Goal: Task Accomplishment & Management: Manage account settings

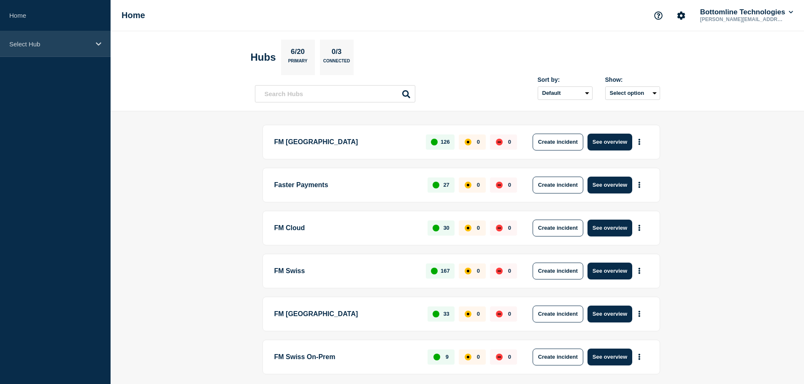
click at [99, 43] on icon at bounding box center [98, 44] width 5 height 6
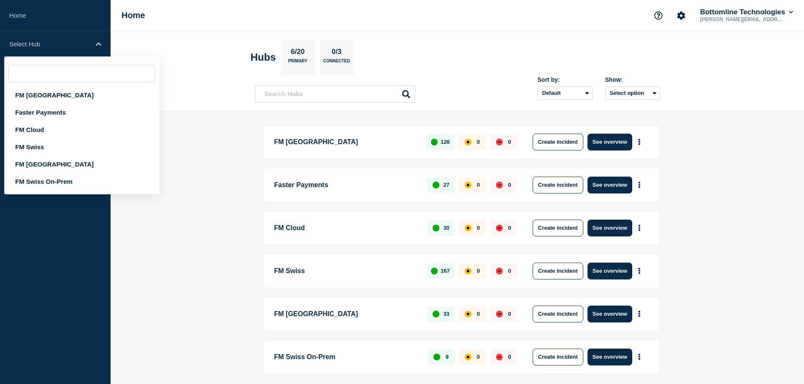
click at [195, 94] on header "Hubs 6/20 Primary 0/3 Connected Sort by: Default Last added Last updated Most a…" at bounding box center [457, 71] width 693 height 80
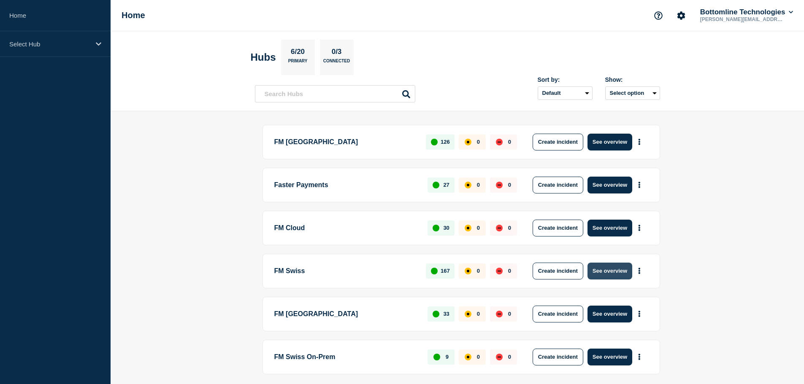
click at [600, 270] on button "See overview" at bounding box center [609, 271] width 45 height 17
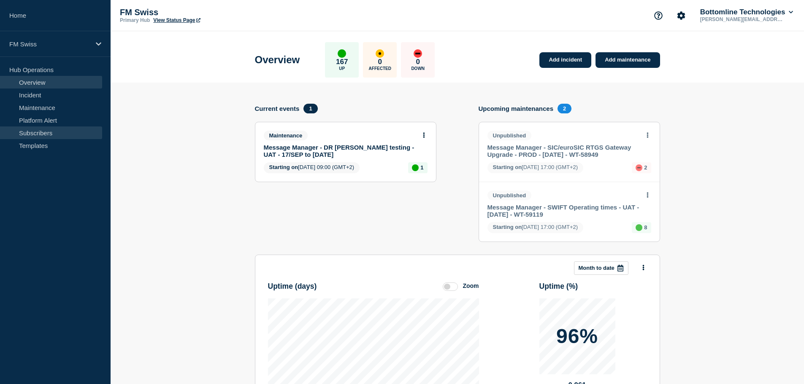
click at [55, 130] on link "Subscribers" at bounding box center [51, 133] width 102 height 13
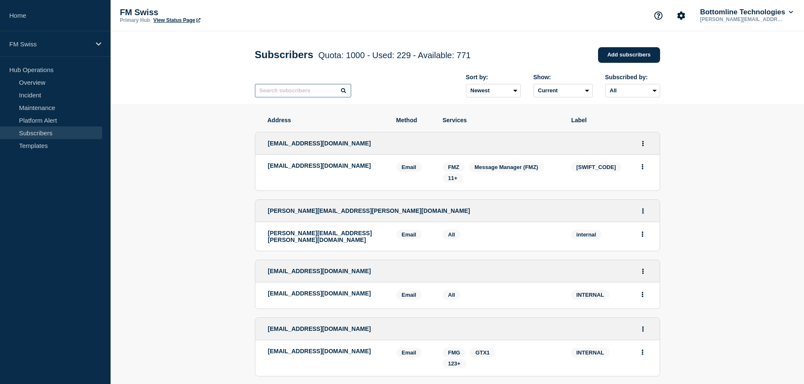
click at [291, 87] on input "text" at bounding box center [303, 90] width 96 height 13
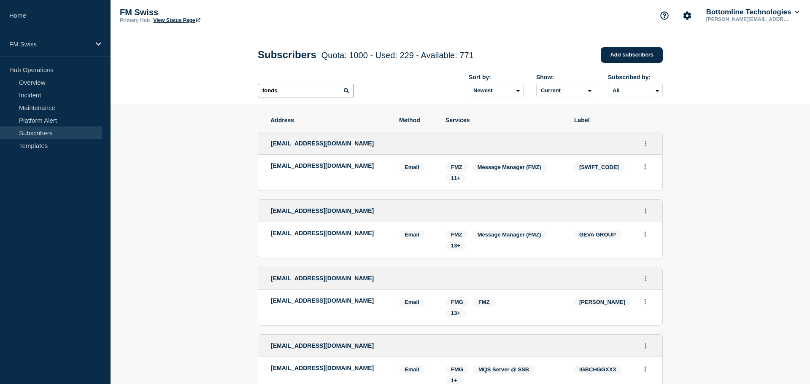
type input "fonds"
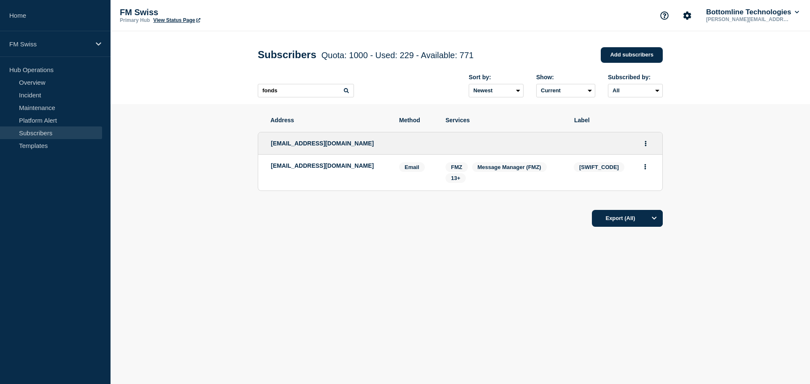
drag, startPoint x: 287, startPoint y: 175, endPoint x: 269, endPoint y: 168, distance: 19.5
click at [269, 168] on li "[EMAIL_ADDRESS][DOMAIN_NAME] Email Email: [EMAIL_ADDRESS][DOMAIN_NAME] [SWIFT_C…" at bounding box center [460, 173] width 404 height 36
copy p "[EMAIL_ADDRESS][DOMAIN_NAME]"
click at [50, 92] on link "Incident" at bounding box center [51, 95] width 102 height 13
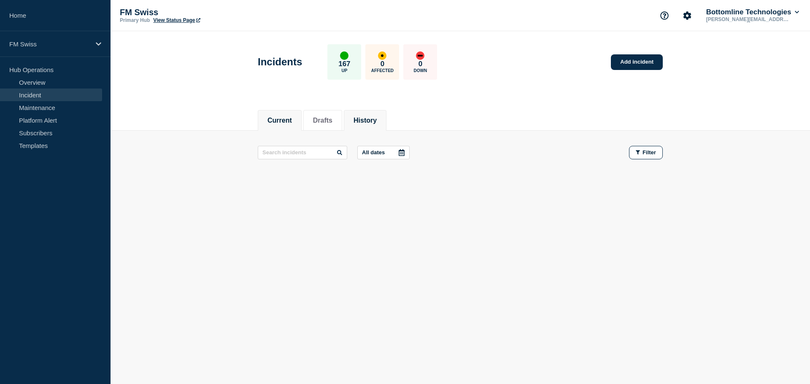
click at [375, 117] on button "History" at bounding box center [364, 121] width 23 height 8
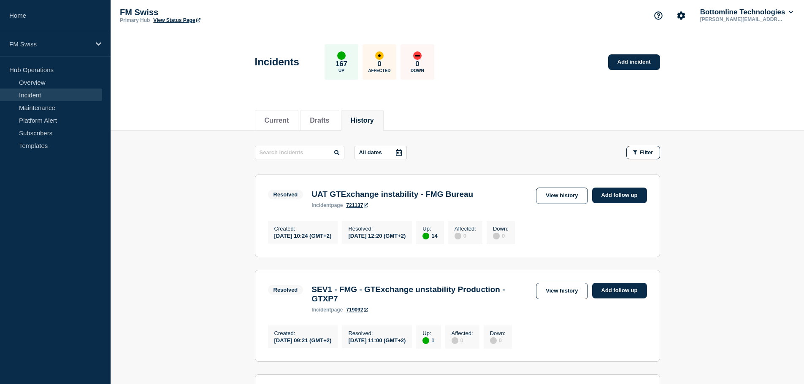
click at [394, 151] on div at bounding box center [398, 152] width 15 height 13
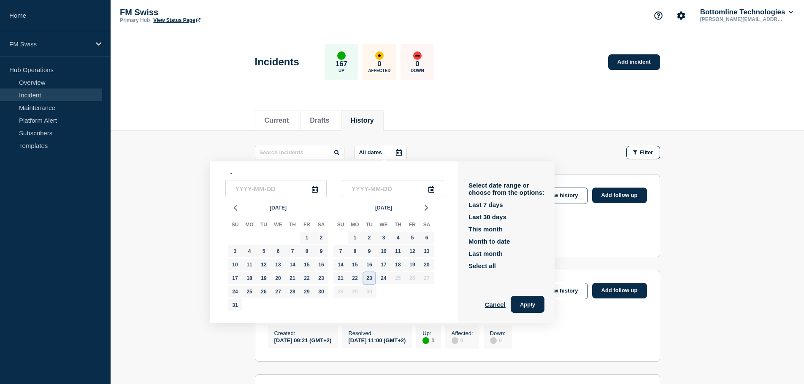
click at [369, 278] on div "23" at bounding box center [369, 278] width 12 height 12
type input "[DATE]"
click at [369, 278] on div "23" at bounding box center [369, 278] width 12 height 12
type input "[DATE]"
click at [531, 304] on button "Apply" at bounding box center [527, 304] width 34 height 17
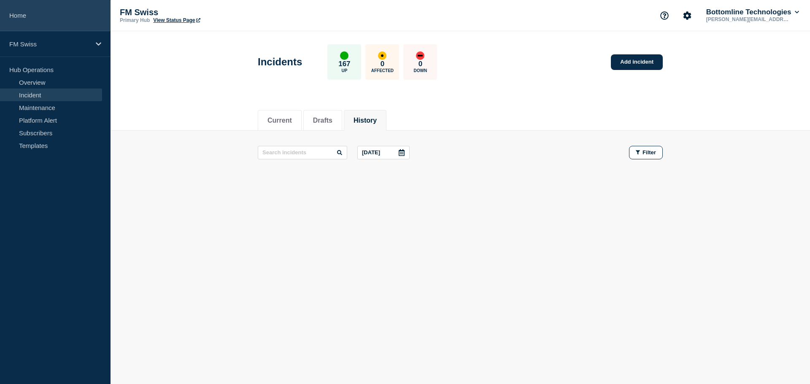
click at [16, 13] on link "Home" at bounding box center [55, 15] width 111 height 31
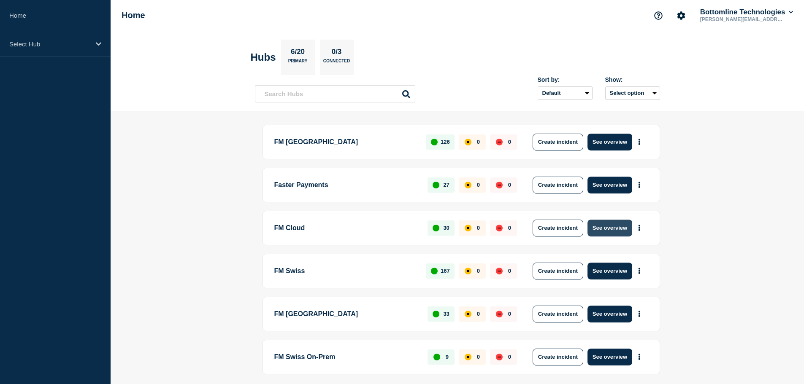
click at [613, 229] on button "See overview" at bounding box center [609, 228] width 45 height 17
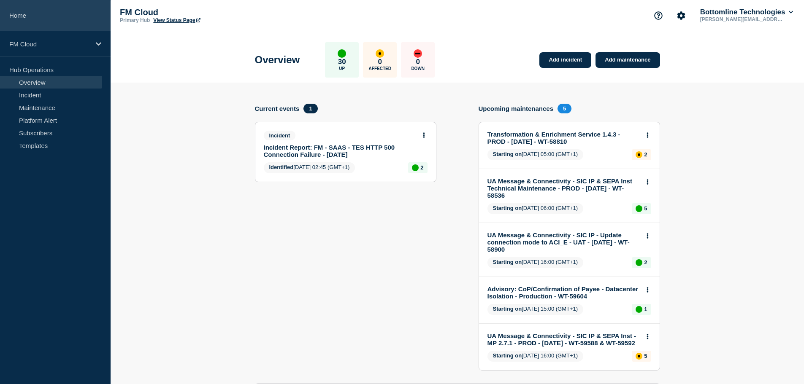
click at [66, 13] on link "Home" at bounding box center [55, 15] width 111 height 31
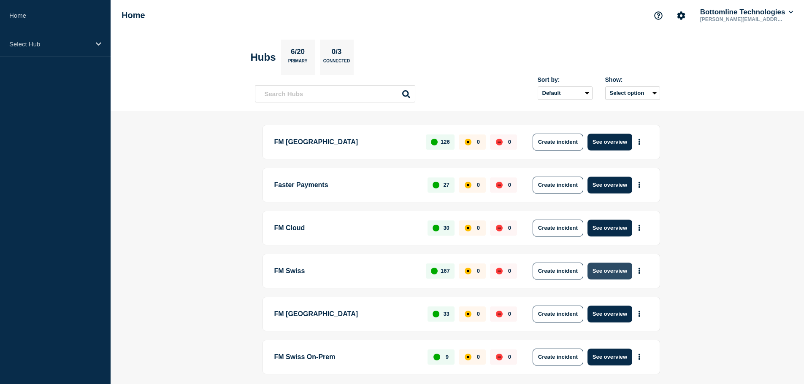
click at [602, 269] on button "See overview" at bounding box center [609, 271] width 45 height 17
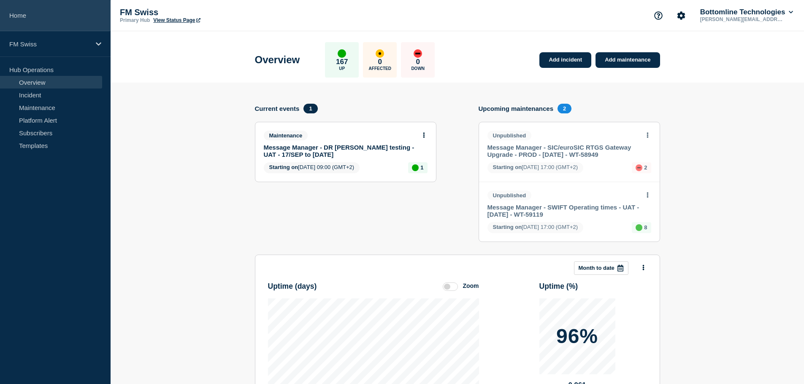
click at [61, 13] on link "Home" at bounding box center [55, 15] width 111 height 31
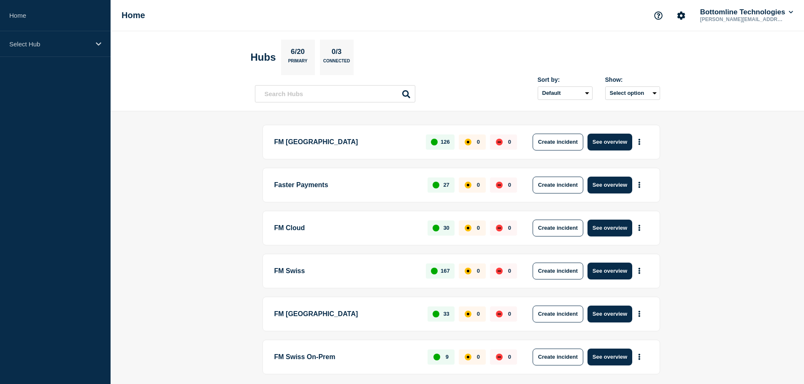
click at [289, 226] on p "FM Cloud" at bounding box center [346, 228] width 144 height 17
click at [607, 226] on button "See overview" at bounding box center [609, 228] width 45 height 17
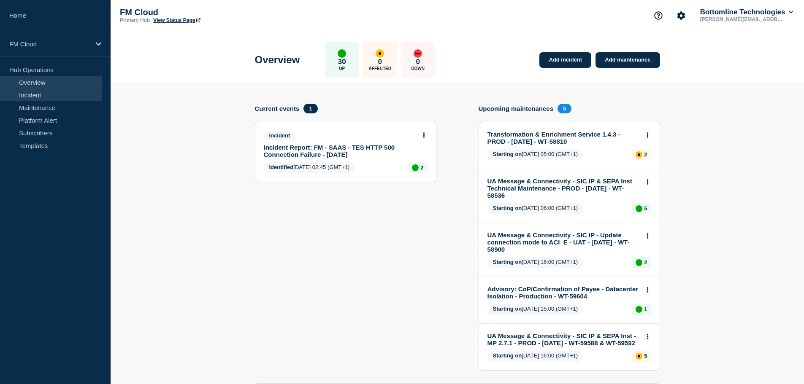
click at [45, 92] on link "Incident" at bounding box center [51, 95] width 102 height 13
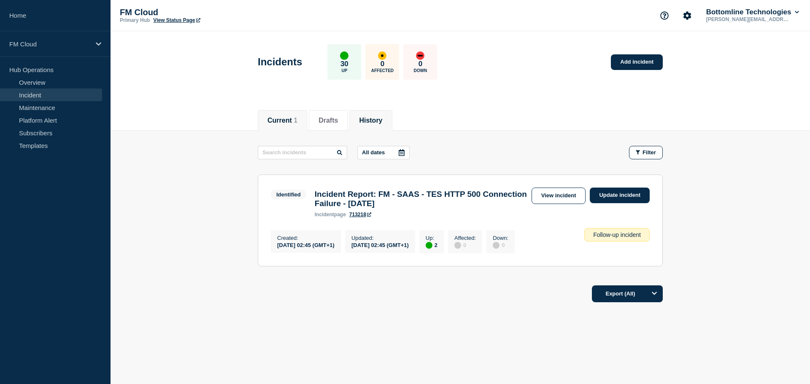
click at [375, 117] on button "History" at bounding box center [370, 121] width 23 height 8
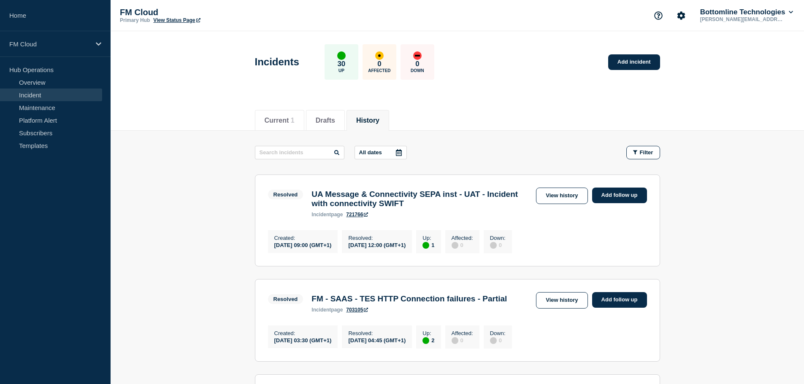
click at [399, 152] on icon at bounding box center [399, 152] width 6 height 7
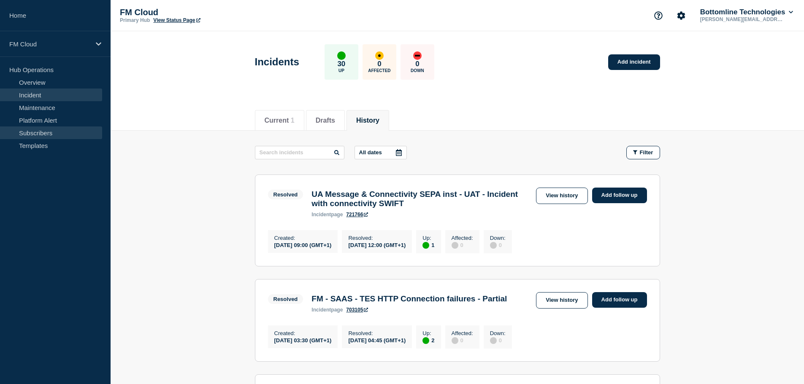
click at [38, 132] on link "Subscribers" at bounding box center [51, 133] width 102 height 13
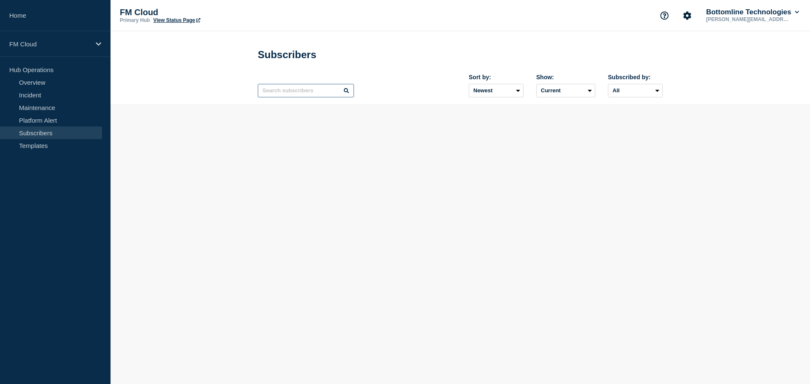
click at [296, 93] on input "text" at bounding box center [306, 90] width 96 height 13
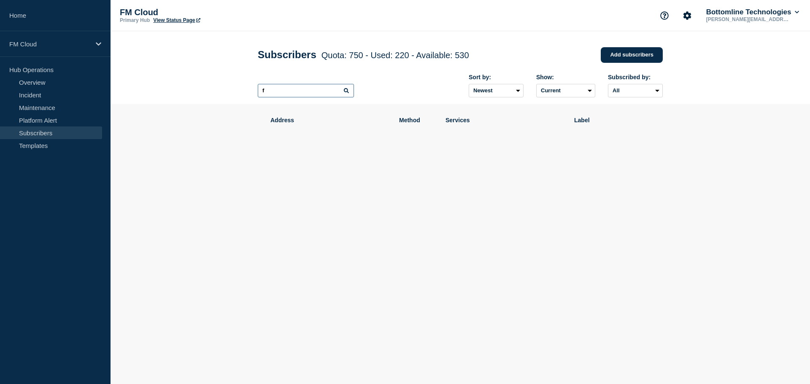
type input "f"
type input "fon"
